Goal: Book appointment/travel/reservation

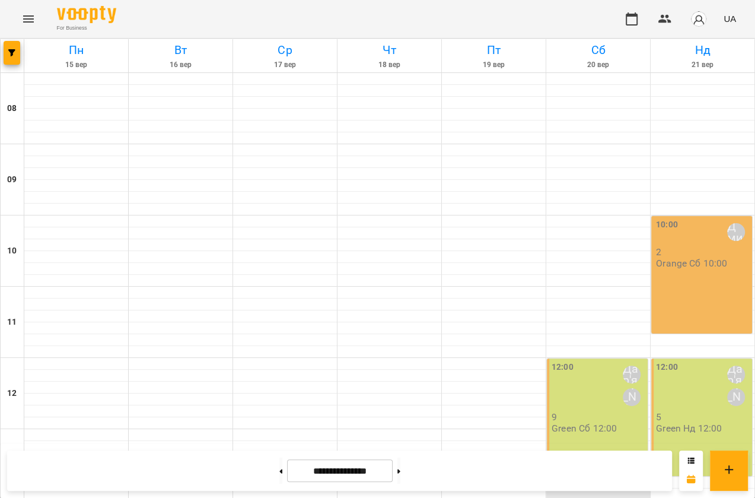
scroll to position [105, 0]
click at [387, 216] on div "10:00 [PERSON_NAME] 2 Orange Сб 10:00" at bounding box center [701, 274] width 101 height 117
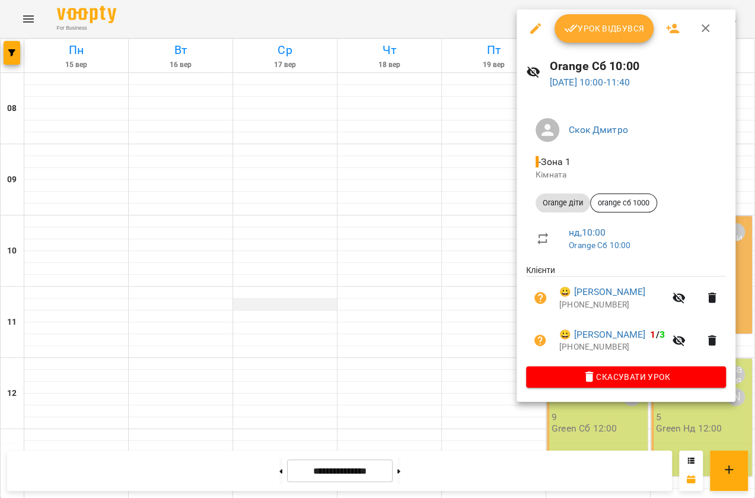
drag, startPoint x: 310, startPoint y: 193, endPoint x: 322, endPoint y: 196, distance: 12.8
click at [310, 192] on div at bounding box center [377, 249] width 755 height 498
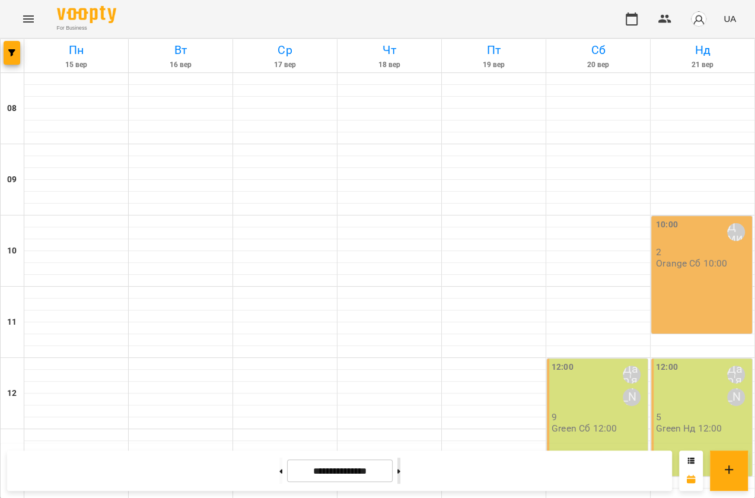
click at [387, 305] on button at bounding box center [398, 470] width 3 height 26
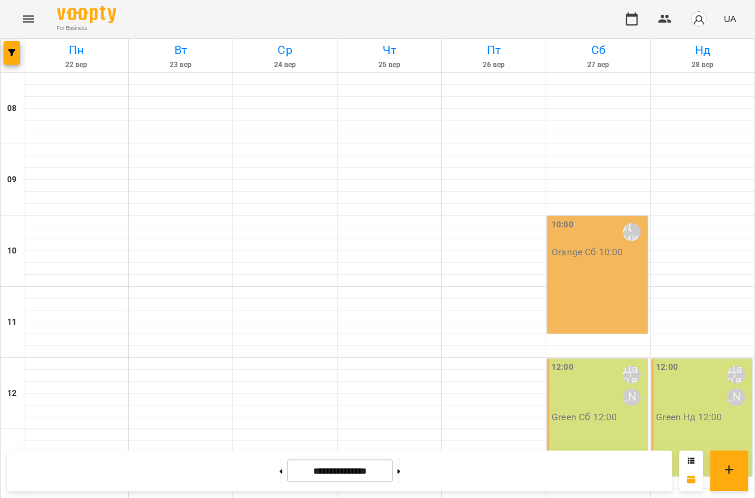
scroll to position [428, 0]
click at [279, 305] on button at bounding box center [280, 470] width 3 height 26
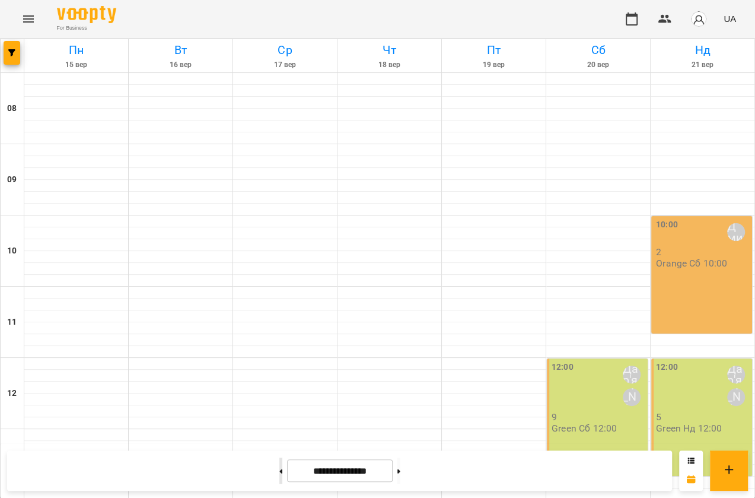
click at [279, 305] on button at bounding box center [280, 470] width 3 height 26
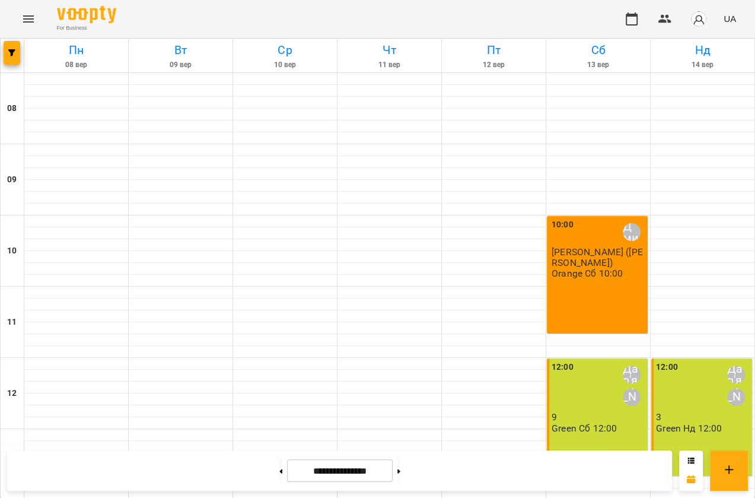
scroll to position [482, 0]
click at [279, 305] on button at bounding box center [280, 470] width 3 height 26
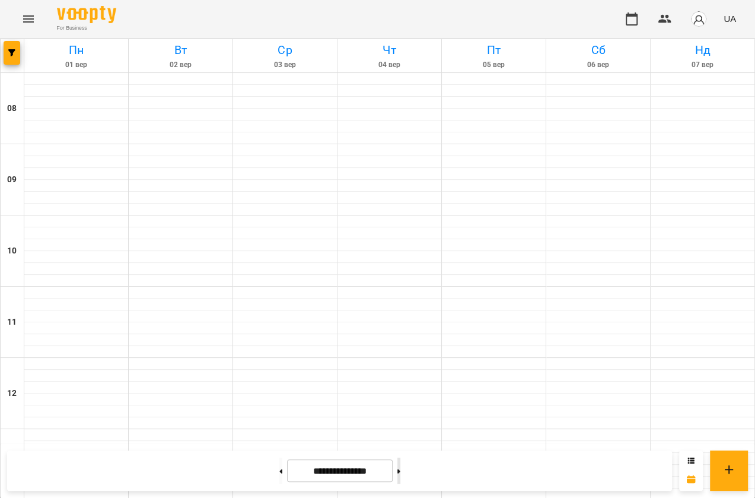
click at [387, 305] on button at bounding box center [398, 470] width 3 height 26
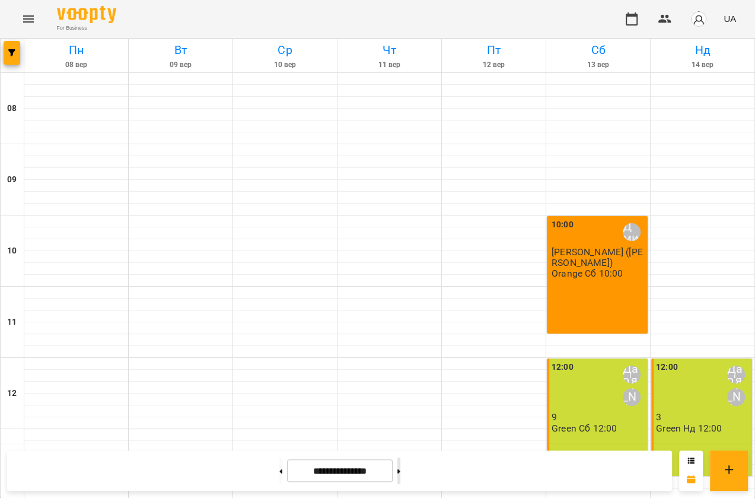
click at [387, 305] on button at bounding box center [398, 470] width 3 height 26
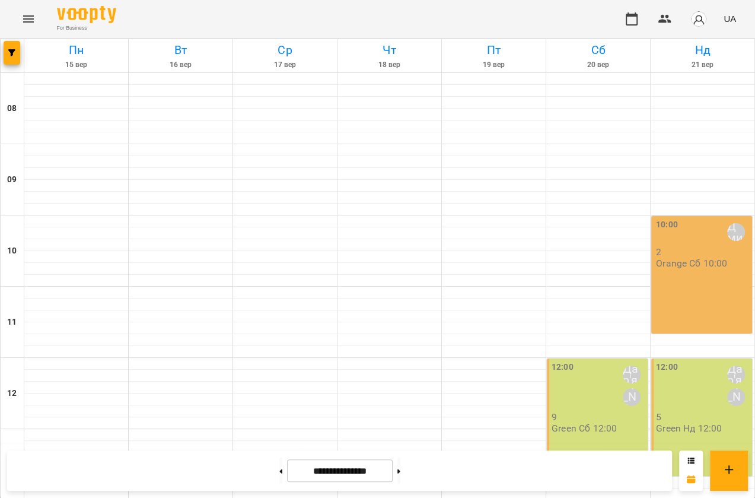
scroll to position [159, 0]
click at [387, 305] on button at bounding box center [398, 470] width 3 height 26
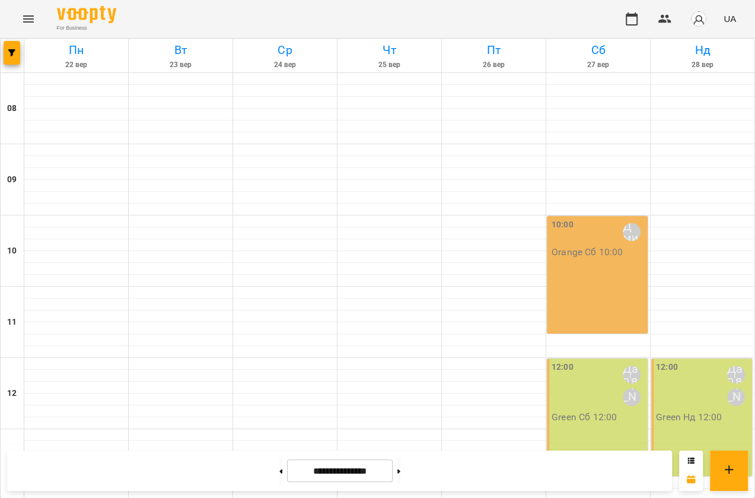
scroll to position [377, 0]
click at [387, 305] on button at bounding box center [398, 470] width 3 height 26
click at [279, 305] on button at bounding box center [280, 470] width 3 height 26
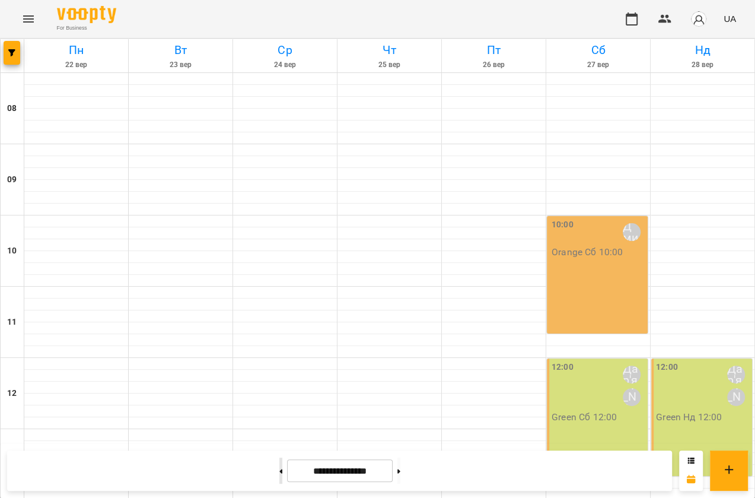
type input "**********"
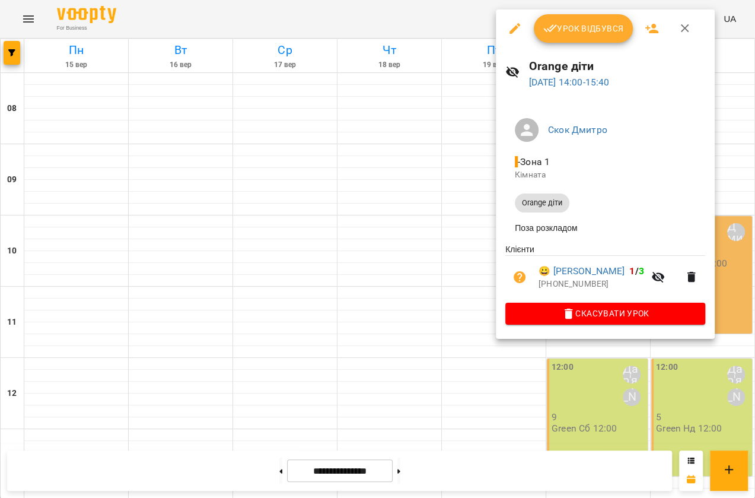
click at [387, 287] on div at bounding box center [377, 249] width 755 height 498
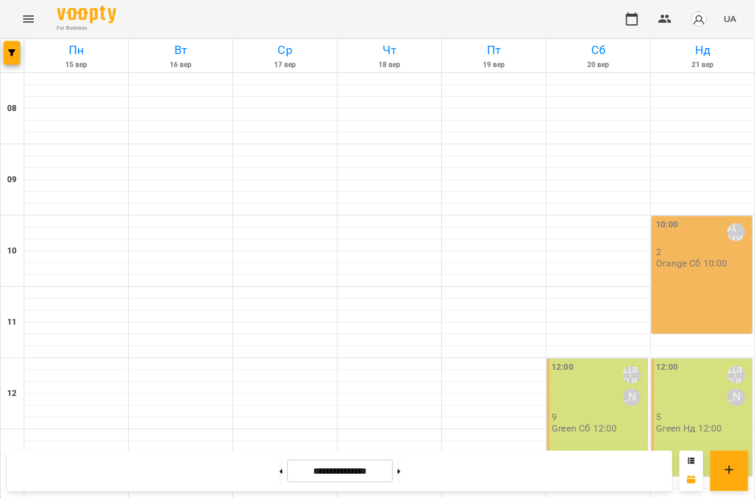
scroll to position [267, 0]
